Goal: Transaction & Acquisition: Book appointment/travel/reservation

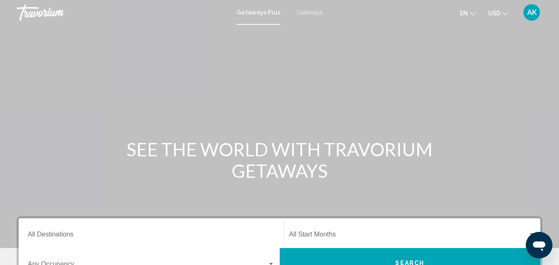
click at [304, 12] on span "Getaways" at bounding box center [309, 12] width 26 height 7
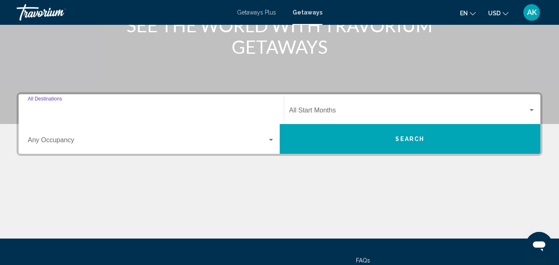
click at [54, 109] on input "Destination All Destinations" at bounding box center [151, 111] width 247 height 7
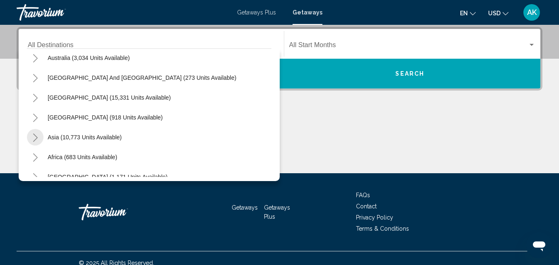
click at [35, 135] on icon "Toggle Asia (10,773 units available)" at bounding box center [35, 138] width 6 height 8
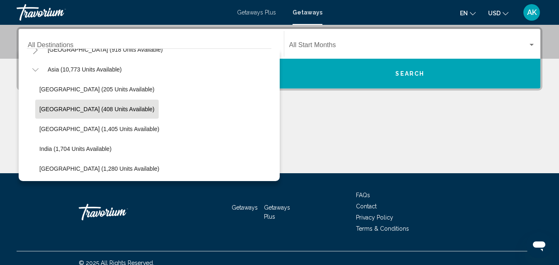
scroll to position [207, 0]
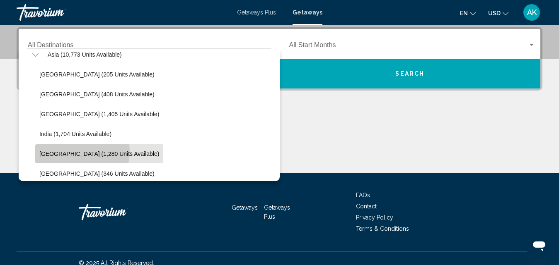
click at [71, 151] on span "Indonesia (1,280 units available)" at bounding box center [99, 154] width 120 height 7
type input "**********"
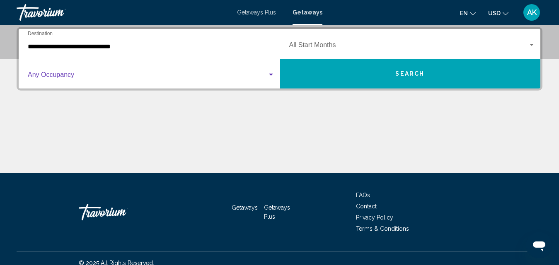
click at [78, 79] on span "Search widget" at bounding box center [147, 76] width 239 height 7
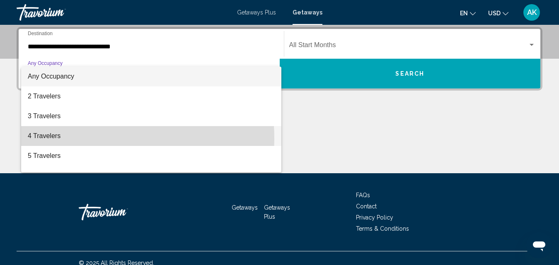
click at [55, 139] on span "4 Travelers" at bounding box center [151, 136] width 247 height 20
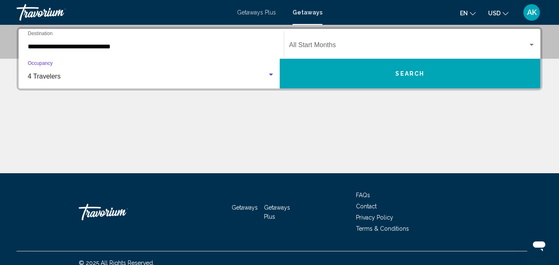
click at [333, 42] on div "Start Month All Start Months" at bounding box center [412, 44] width 246 height 26
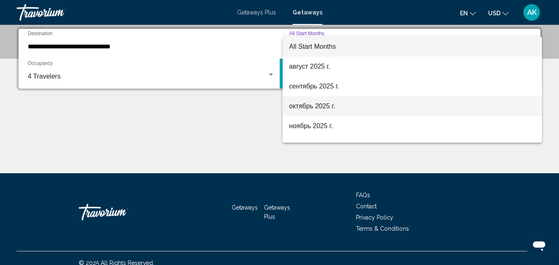
click at [315, 106] on span "октябрь 2025 г." at bounding box center [412, 106] width 246 height 20
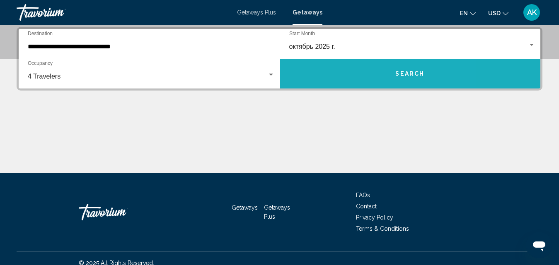
click at [404, 72] on span "Search" at bounding box center [409, 74] width 29 height 7
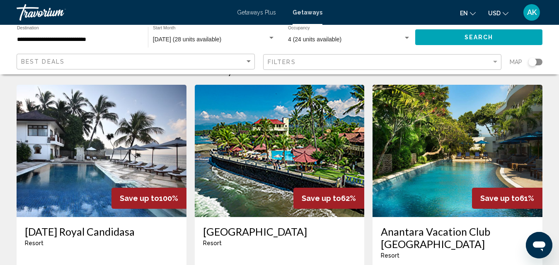
scroll to position [41, 0]
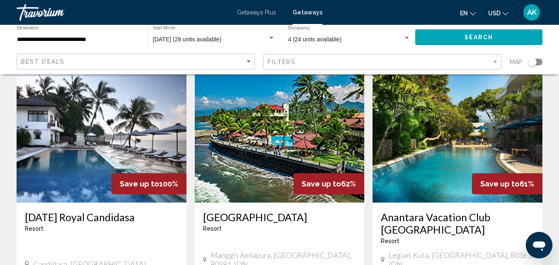
drag, startPoint x: 181, startPoint y: 188, endPoint x: 158, endPoint y: 187, distance: 22.8
click at [158, 187] on div "Save up to 100%" at bounding box center [148, 183] width 75 height 21
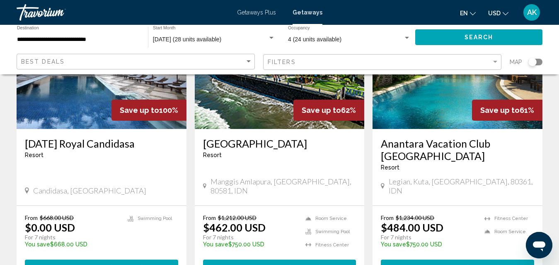
scroll to position [124, 0]
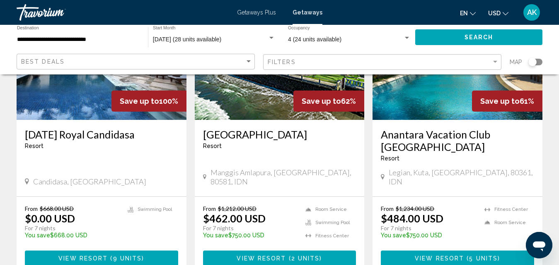
click at [138, 255] on span "9 units" at bounding box center [127, 258] width 29 height 7
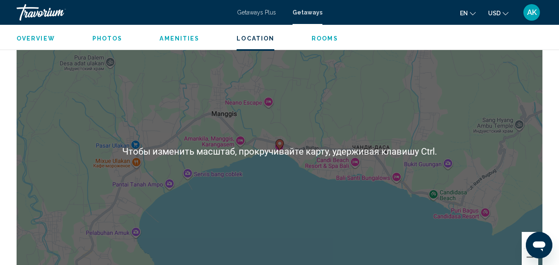
scroll to position [1206, 0]
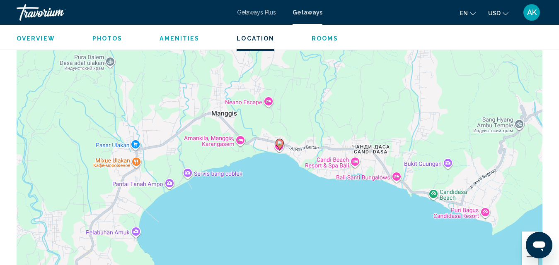
click at [279, 156] on div "Чтобы активировать перетаскивание с помощью клавиатуры, нажмите Alt + Ввод. Пос…" at bounding box center [279, 151] width 525 height 248
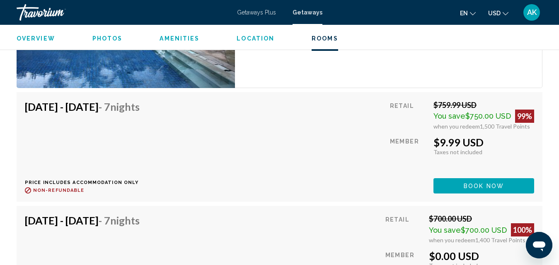
scroll to position [1620, 0]
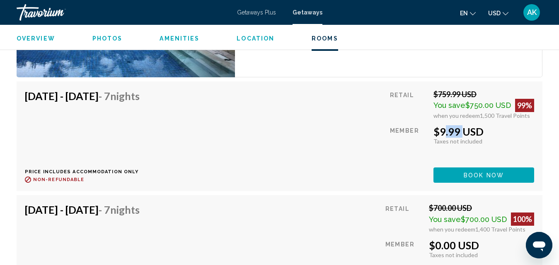
drag, startPoint x: 460, startPoint y: 128, endPoint x: 436, endPoint y: 128, distance: 23.6
click at [436, 126] on div "$9.99 USD" at bounding box center [483, 131] width 101 height 12
drag, startPoint x: 484, startPoint y: 128, endPoint x: 433, endPoint y: 126, distance: 50.6
click at [433, 126] on div "$9.99 USD" at bounding box center [483, 131] width 101 height 12
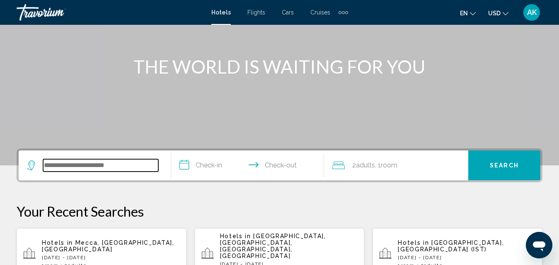
click at [88, 168] on input "Search widget" at bounding box center [100, 165] width 115 height 12
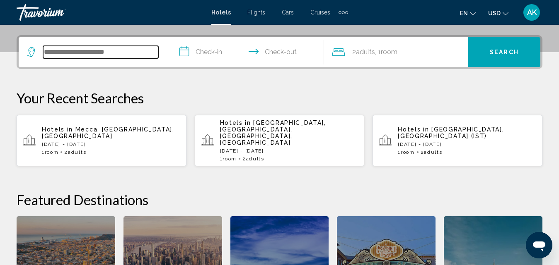
scroll to position [205, 0]
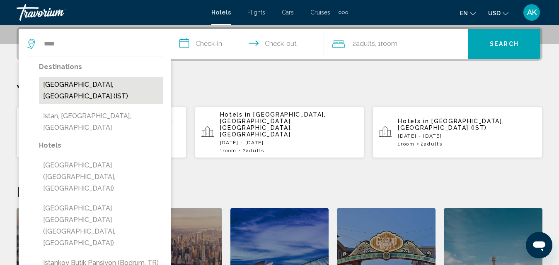
click at [97, 85] on button "[GEOGRAPHIC_DATA], [GEOGRAPHIC_DATA] (IST)" at bounding box center [101, 90] width 124 height 27
type input "**********"
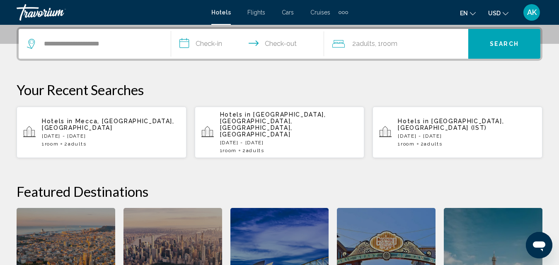
click at [202, 39] on input "**********" at bounding box center [249, 45] width 156 height 32
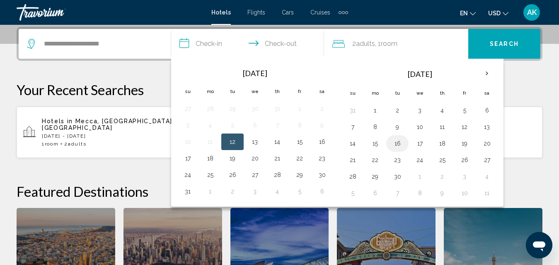
click at [398, 140] on button "16" at bounding box center [396, 144] width 13 height 12
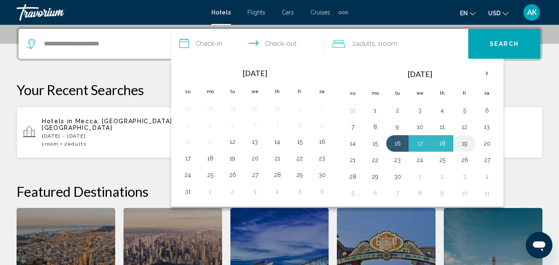
click at [464, 144] on button "19" at bounding box center [463, 144] width 13 height 12
type input "**********"
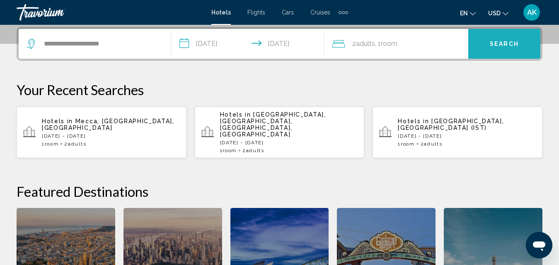
click at [510, 40] on span "Search" at bounding box center [503, 43] width 29 height 7
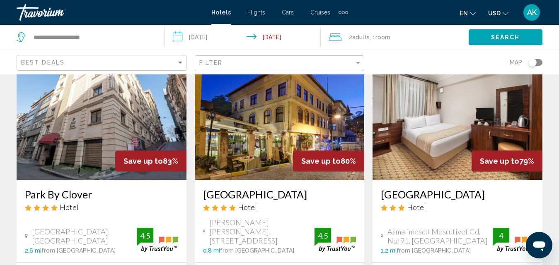
scroll to position [41, 0]
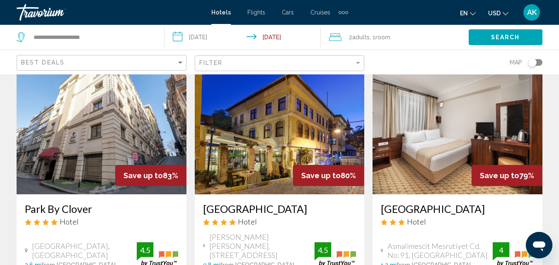
drag, startPoint x: 60, startPoint y: 224, endPoint x: 24, endPoint y: 217, distance: 36.8
click at [24, 217] on div "Park By Clover Hotel [GEOGRAPHIC_DATA], [GEOGRAPHIC_DATA] 2.6 mi from [GEOGRAPH…" at bounding box center [102, 236] width 170 height 82
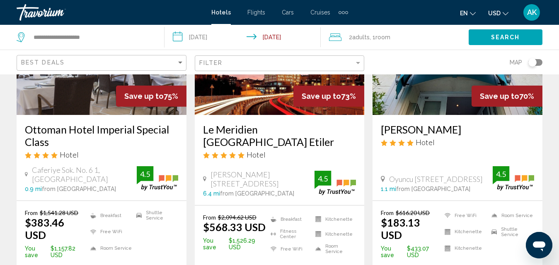
scroll to position [455, 0]
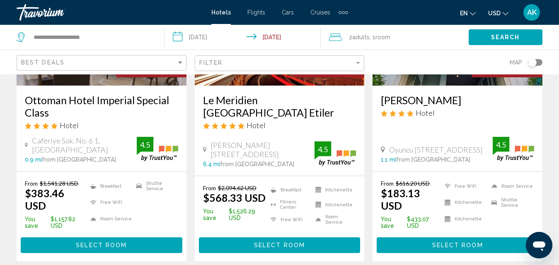
click at [116, 243] on span "Select Room" at bounding box center [101, 246] width 51 height 7
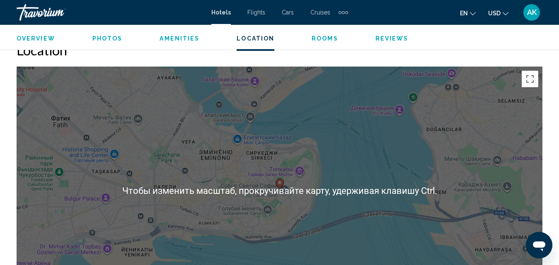
scroll to position [958, 0]
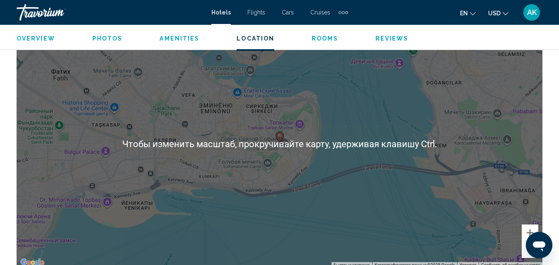
click at [291, 149] on div "Чтобы активировать перетаскивание с помощью клавиатуры, нажмите Alt + Ввод. Пос…" at bounding box center [279, 144] width 525 height 248
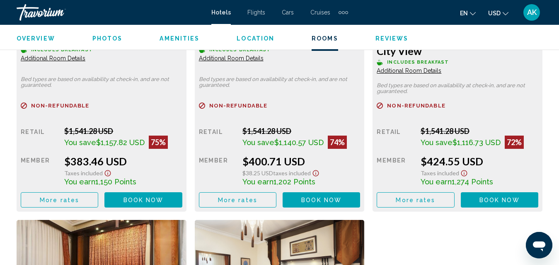
scroll to position [1413, 0]
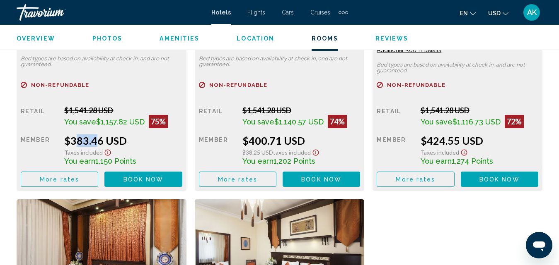
drag, startPoint x: 67, startPoint y: 137, endPoint x: 89, endPoint y: 137, distance: 22.0
click at [89, 137] on div "$383.46 USD" at bounding box center [123, 141] width 118 height 12
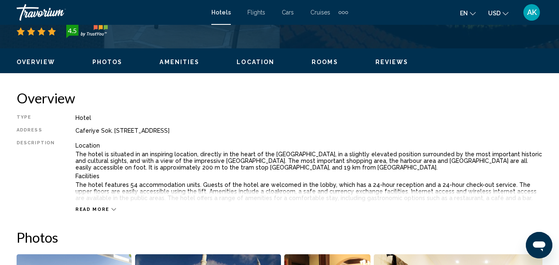
scroll to position [254, 0]
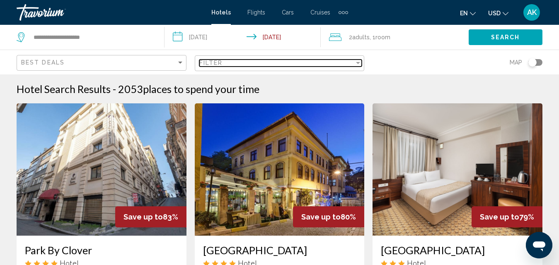
click at [353, 64] on div "Filter" at bounding box center [276, 63] width 155 height 7
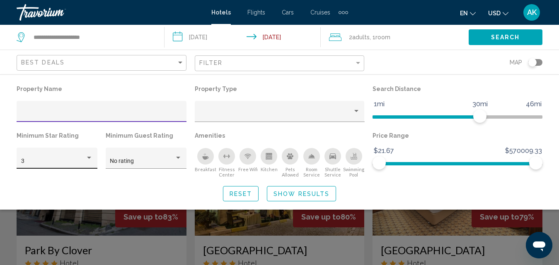
click at [91, 158] on div "Hotel Filters" at bounding box center [89, 158] width 4 height 2
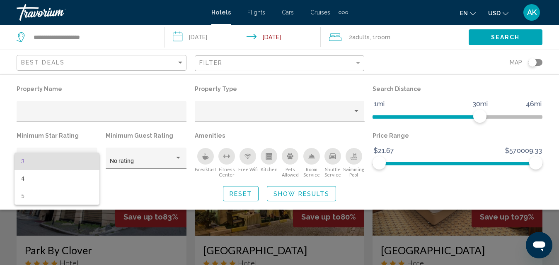
click at [357, 110] on div at bounding box center [279, 132] width 559 height 265
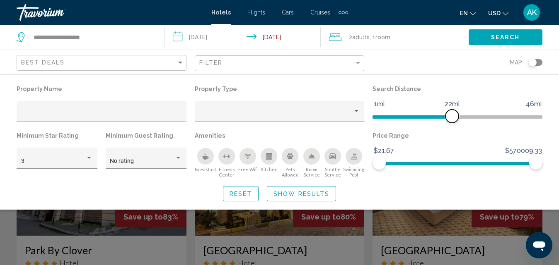
drag, startPoint x: 476, startPoint y: 114, endPoint x: 451, endPoint y: 111, distance: 24.7
click at [451, 111] on span "Hotel Filters" at bounding box center [451, 116] width 13 height 13
drag, startPoint x: 535, startPoint y: 164, endPoint x: 430, endPoint y: 165, distance: 104.7
click at [430, 165] on span "Hotel Filters" at bounding box center [430, 162] width 13 height 13
click at [482, 39] on button "Search" at bounding box center [505, 36] width 74 height 15
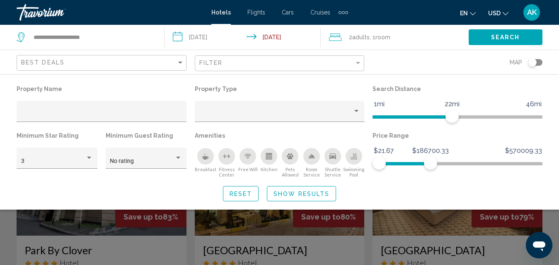
click at [500, 41] on span "Search" at bounding box center [505, 37] width 29 height 7
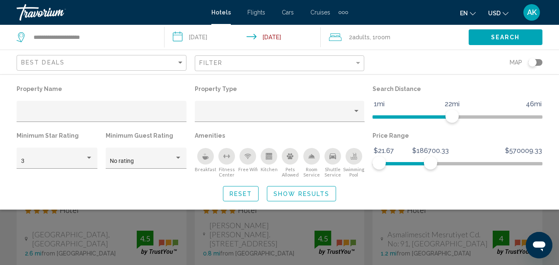
scroll to position [124, 0]
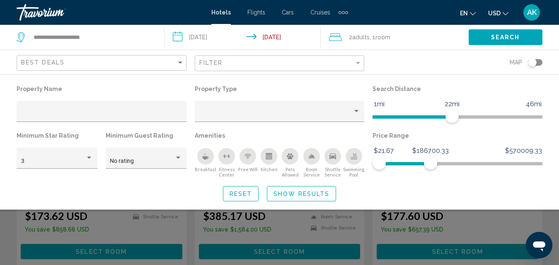
click at [284, 195] on span "Show Results" at bounding box center [301, 194] width 56 height 7
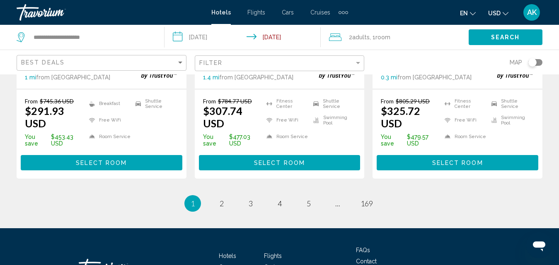
scroll to position [1201, 0]
